Goal: Transaction & Acquisition: Purchase product/service

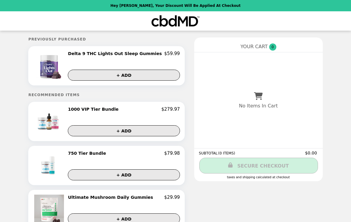
click at [116, 53] on h2 "Delta 9 THC Lights Out Sleep Gummies" at bounding box center [116, 53] width 96 height 5
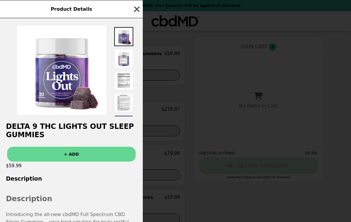
click at [137, 8] on icon "button" at bounding box center [137, 9] width 9 height 9
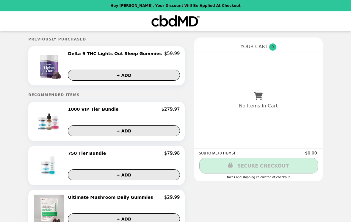
click at [200, 6] on p "Hey [PERSON_NAME], your discount will be applied at checkout" at bounding box center [175, 6] width 130 height 4
drag, startPoint x: 303, startPoint y: 122, endPoint x: 279, endPoint y: 215, distance: 95.9
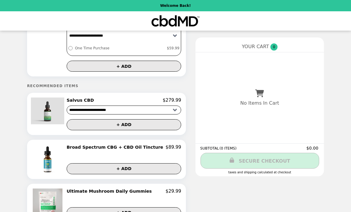
scroll to position [51, 0]
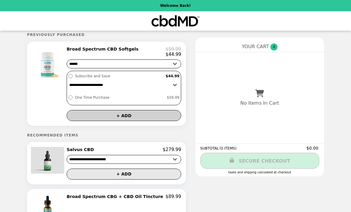
scroll to position [5, 0]
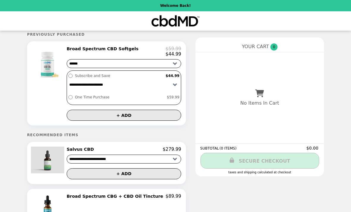
click at [117, 49] on h2 "Broad Spectrum CBD Softgels" at bounding box center [104, 48] width 74 height 5
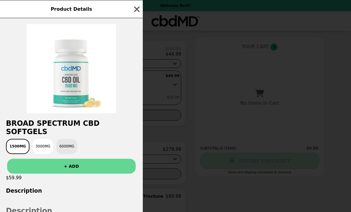
click at [69, 139] on button "6000MG" at bounding box center [66, 146] width 21 height 15
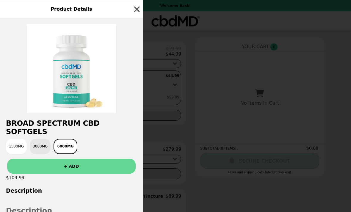
click at [43, 139] on button "3000MG" at bounding box center [40, 146] width 21 height 15
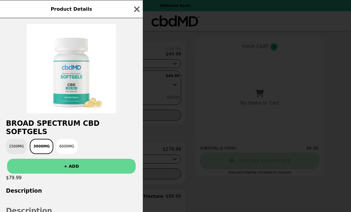
click at [16, 141] on button "1500MG" at bounding box center [16, 146] width 21 height 15
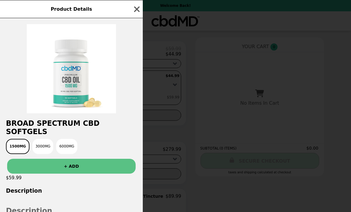
scroll to position [0, 0]
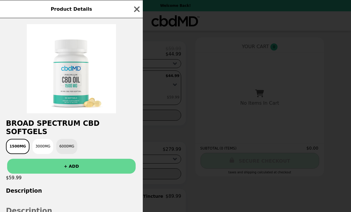
click at [66, 140] on button "6000MG" at bounding box center [66, 146] width 21 height 15
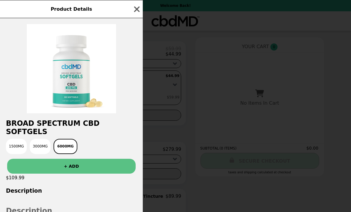
click at [94, 159] on button "+ ADD" at bounding box center [71, 166] width 129 height 15
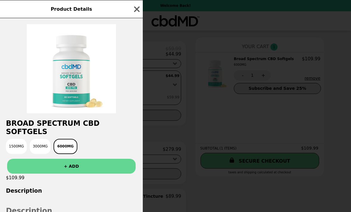
click at [224, 144] on div "Product Details Broad Spectrum CBD Softgels 1500MG 3000MG 6000MG + ADD $109.99 …" at bounding box center [175, 106] width 351 height 212
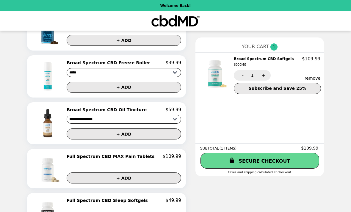
scroll to position [314, 0]
